Goal: Task Accomplishment & Management: Use online tool/utility

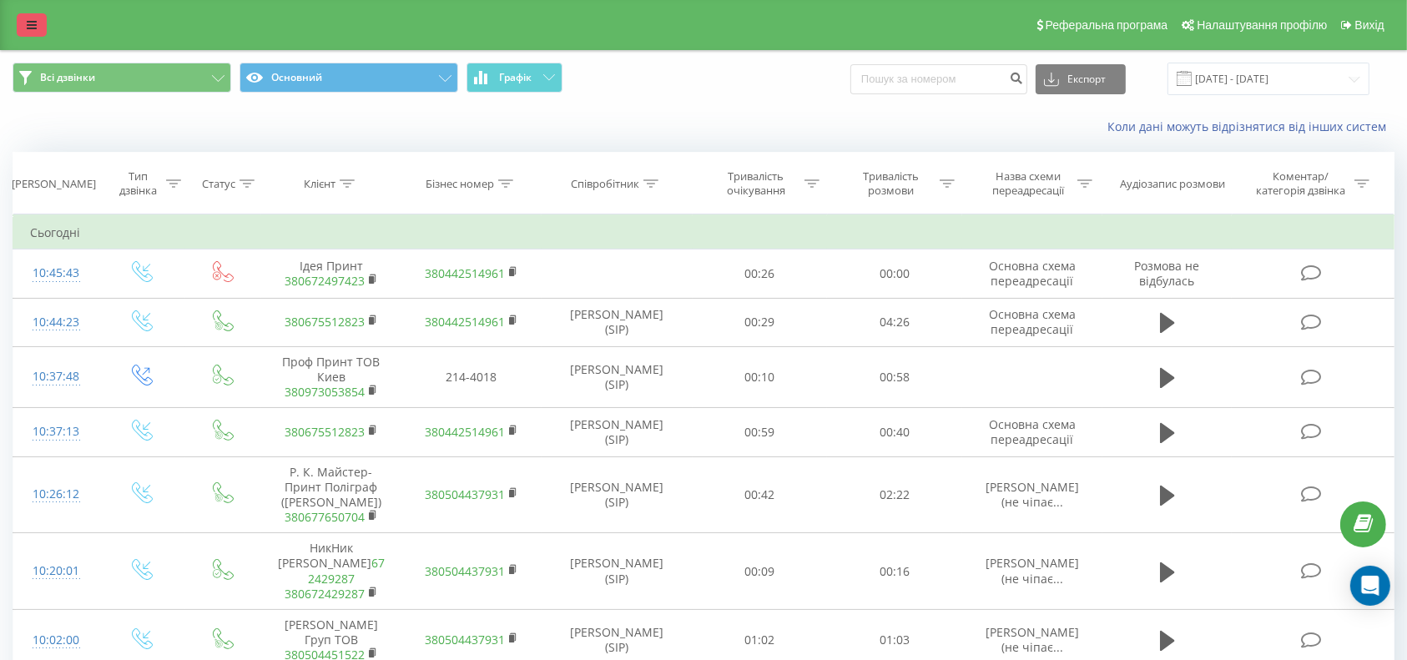
click at [41, 18] on link at bounding box center [32, 24] width 30 height 23
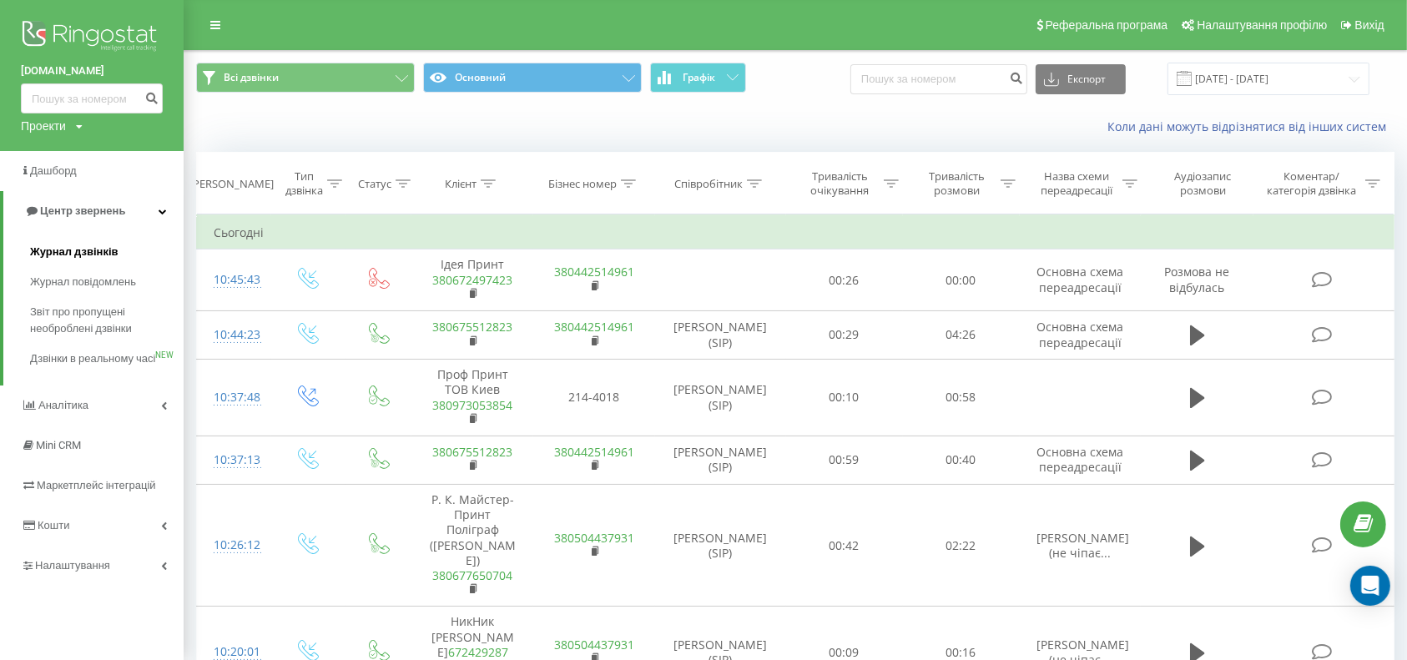
click at [89, 244] on span "Журнал дзвінків" at bounding box center [74, 252] width 88 height 17
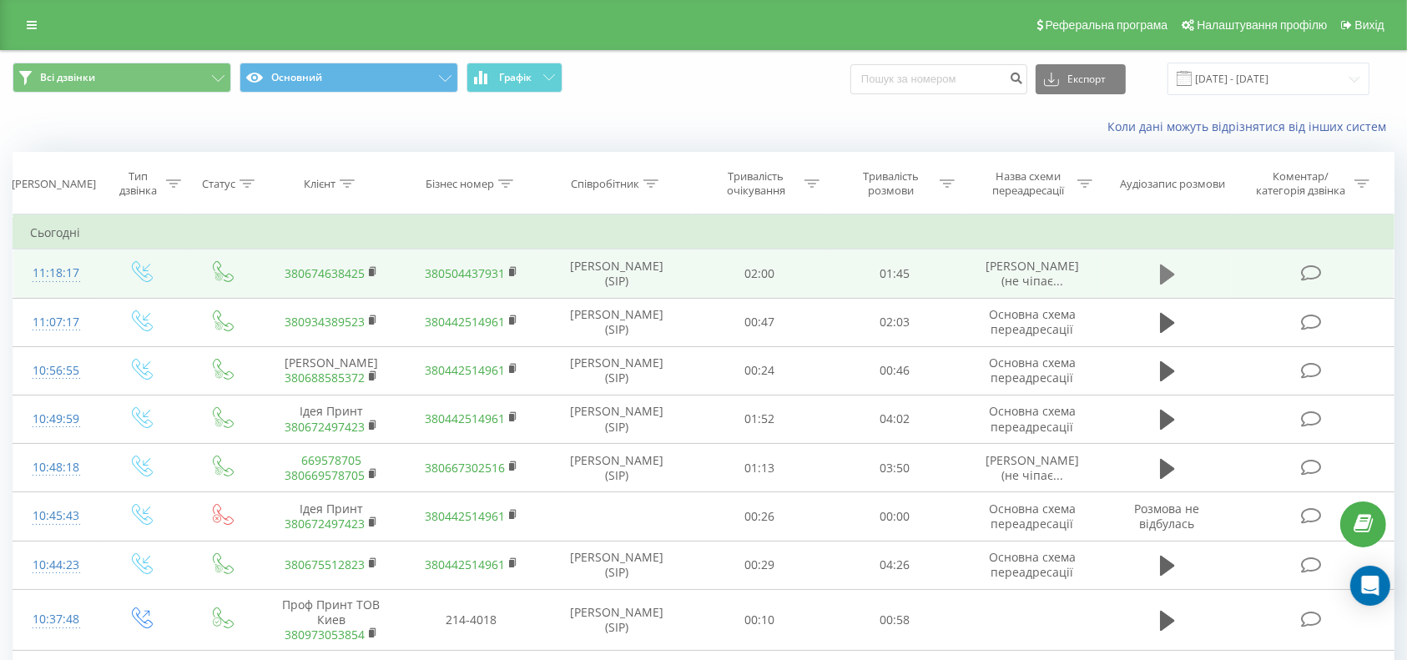
click at [1170, 268] on icon at bounding box center [1167, 274] width 15 height 23
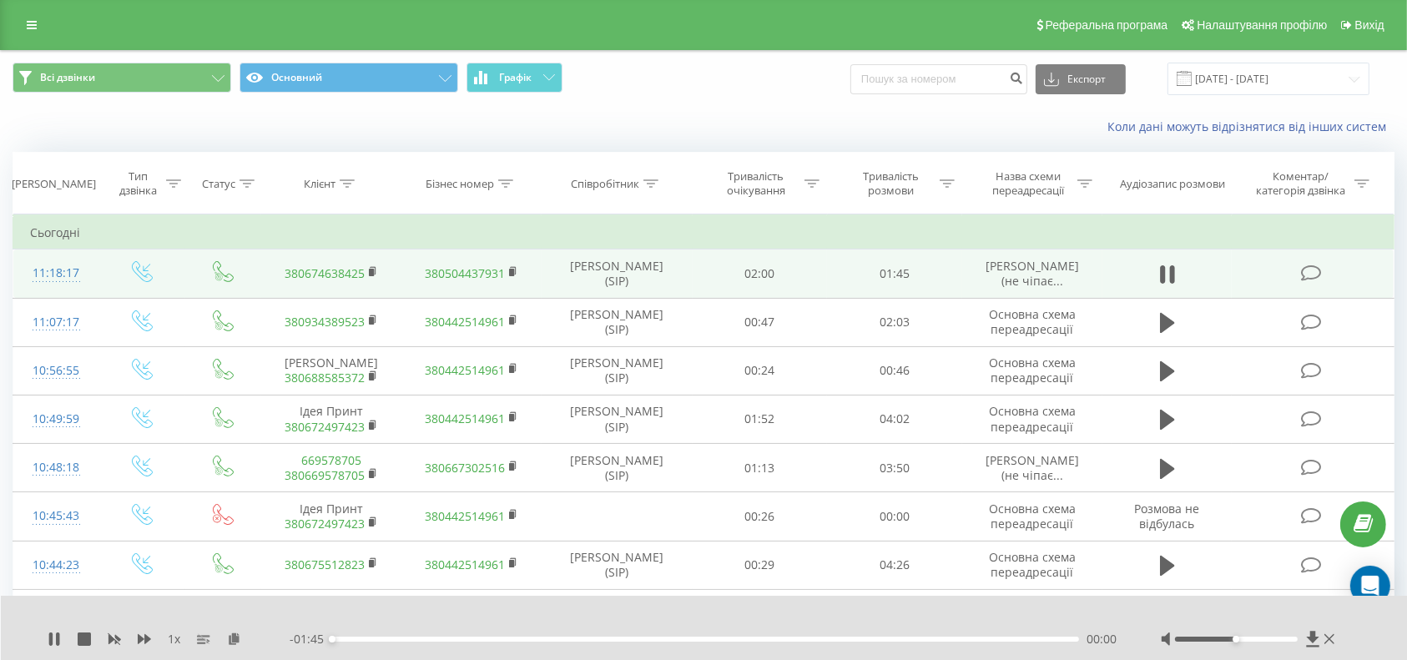
click at [885, 630] on div "1 x - 01:45 00:00 00:00" at bounding box center [704, 628] width 1407 height 64
click at [891, 638] on div "01:19" at bounding box center [705, 639] width 747 height 5
click at [84, 641] on icon at bounding box center [84, 639] width 13 height 13
